Goal: Check status: Check status

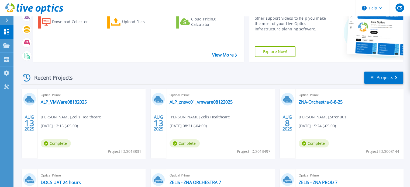
scroll to position [51, 0]
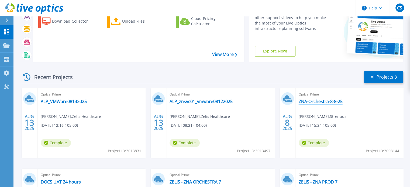
click at [325, 104] on link "ZNA-Orchestra-8-8-25" at bounding box center [320, 101] width 44 height 5
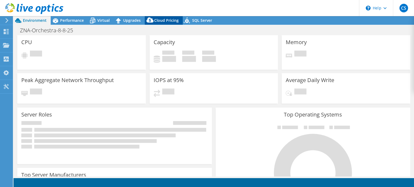
select select "USD"
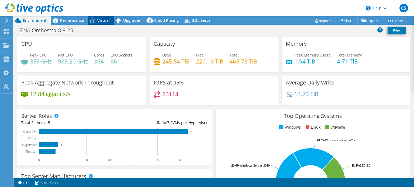
click at [99, 21] on span "Virtual" at bounding box center [103, 20] width 12 height 5
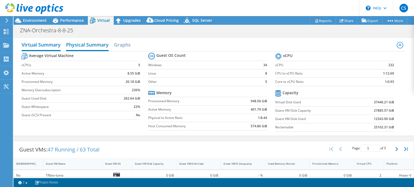
click at [90, 47] on h2 "Physical Summary" at bounding box center [87, 45] width 43 height 12
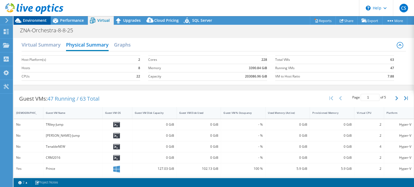
click at [39, 23] on div "Environment" at bounding box center [31, 20] width 37 height 9
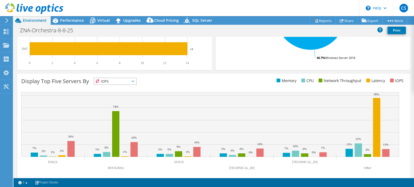
scroll to position [172, 0]
